Goal: Information Seeking & Learning: Learn about a topic

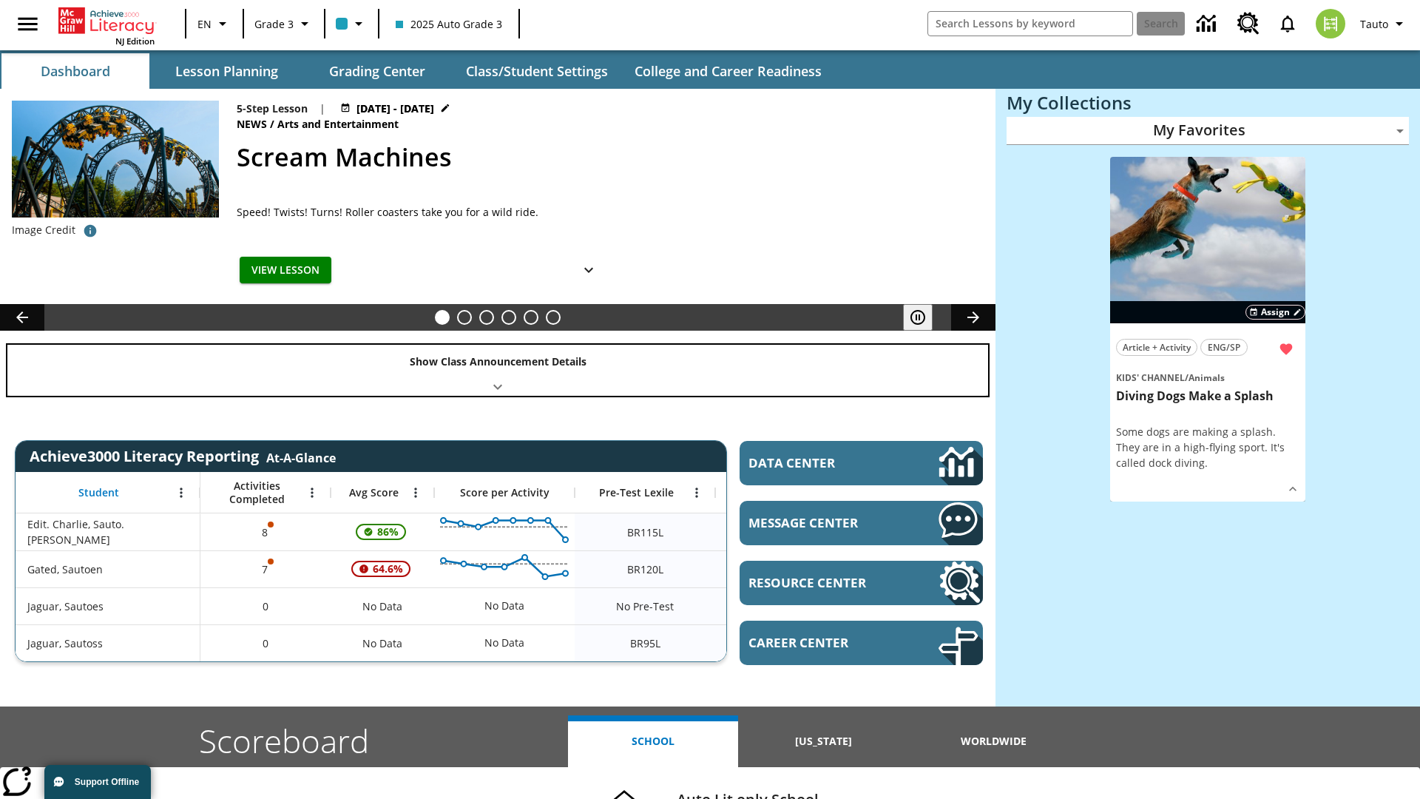
click at [498, 370] on div "Show Class Announcement Details" at bounding box center [497, 370] width 981 height 51
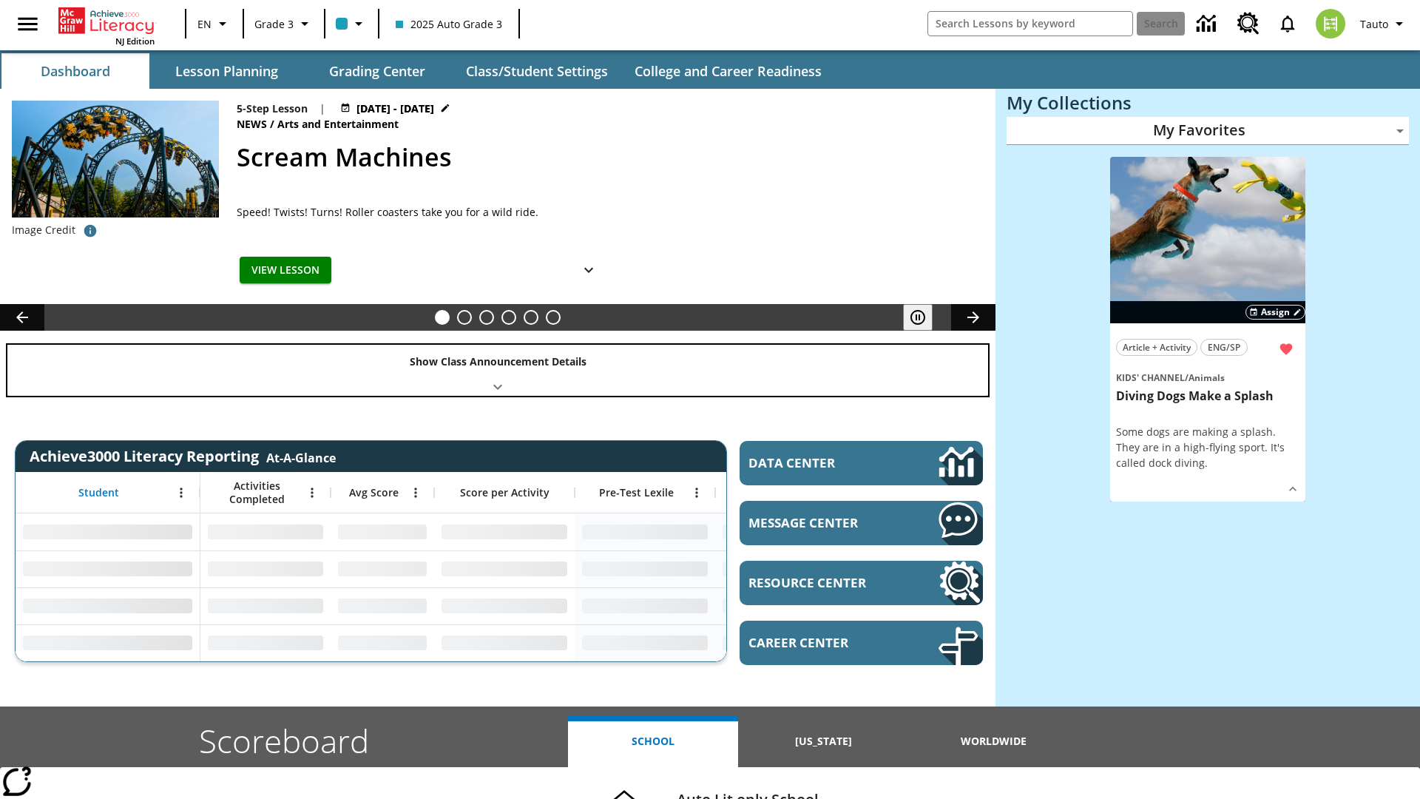
click at [498, 370] on div "Show Class Announcement Details" at bounding box center [497, 370] width 981 height 51
